Goal: Information Seeking & Learning: Learn about a topic

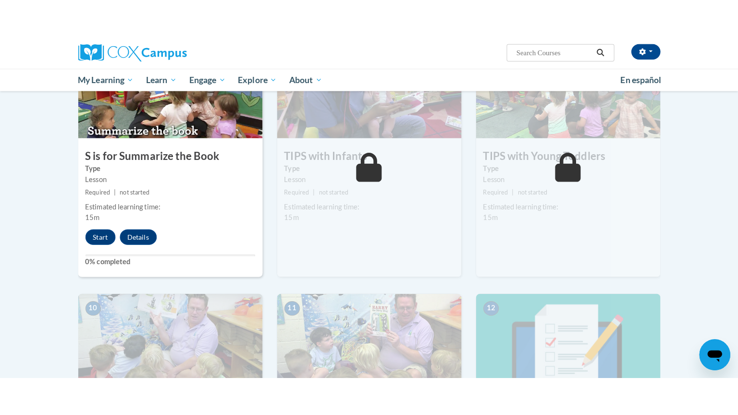
scroll to position [741, 0]
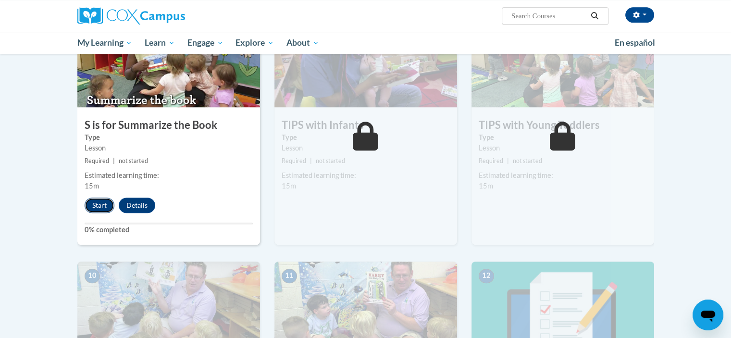
click at [99, 205] on button "Start" at bounding box center [100, 204] width 30 height 15
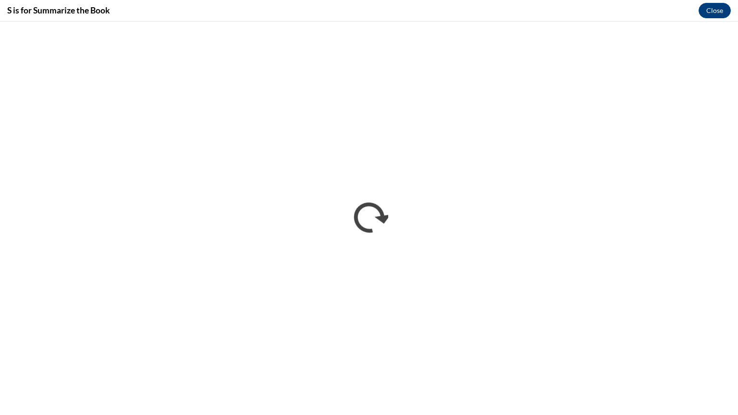
scroll to position [0, 0]
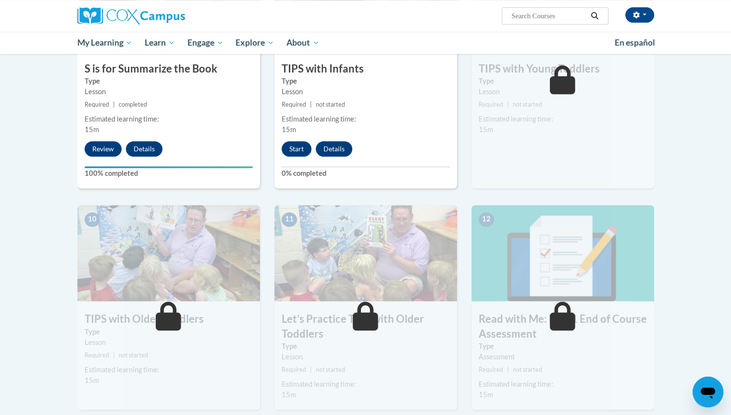
scroll to position [798, 0]
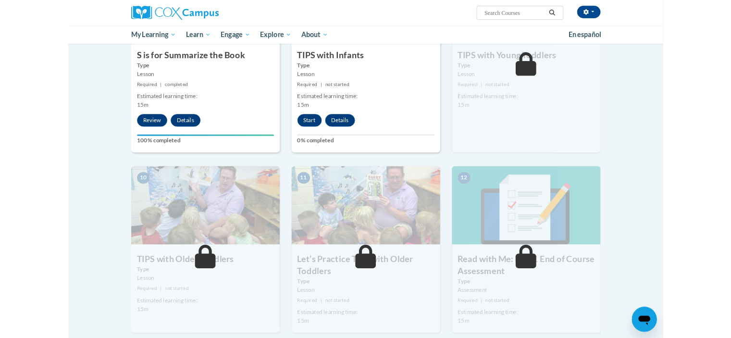
scroll to position [662, 0]
